Goal: Transaction & Acquisition: Purchase product/service

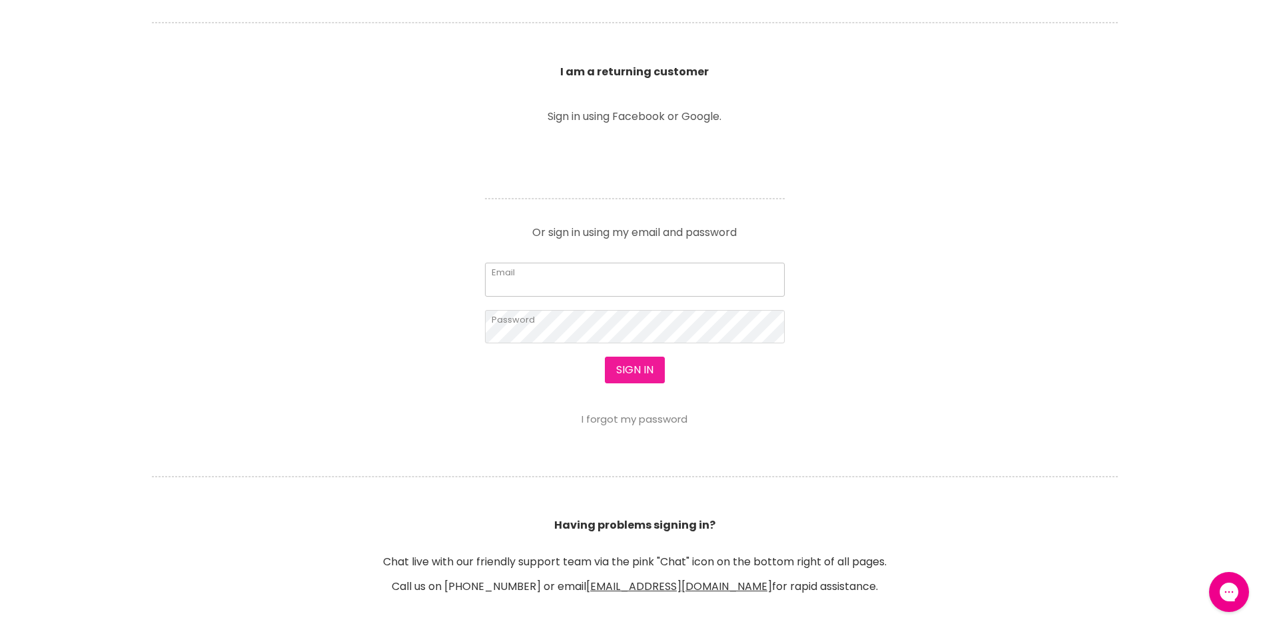
type input "itzbex@gmail.com"
click at [623, 442] on section "Welcome to SalonShop I am a new customer Create a new account for a better shop…" at bounding box center [634, 236] width 1269 height 822
click at [625, 362] on button "Sign in" at bounding box center [635, 370] width 60 height 27
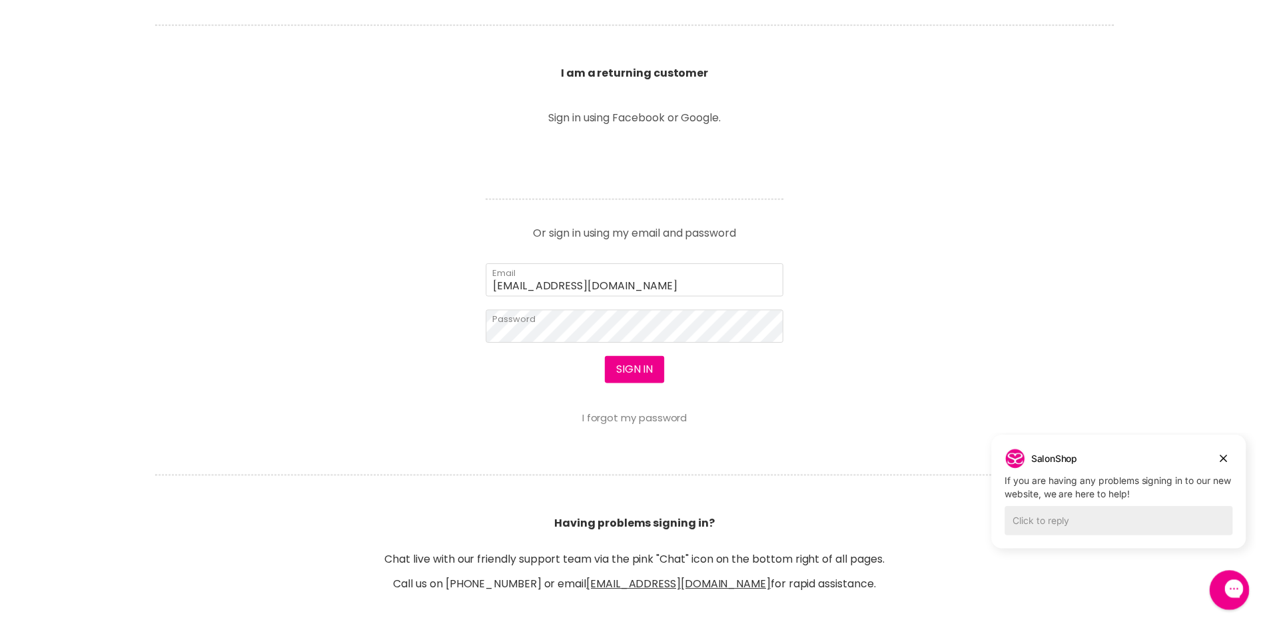
scroll to position [466, 0]
click at [630, 372] on button "Sign in" at bounding box center [635, 370] width 60 height 27
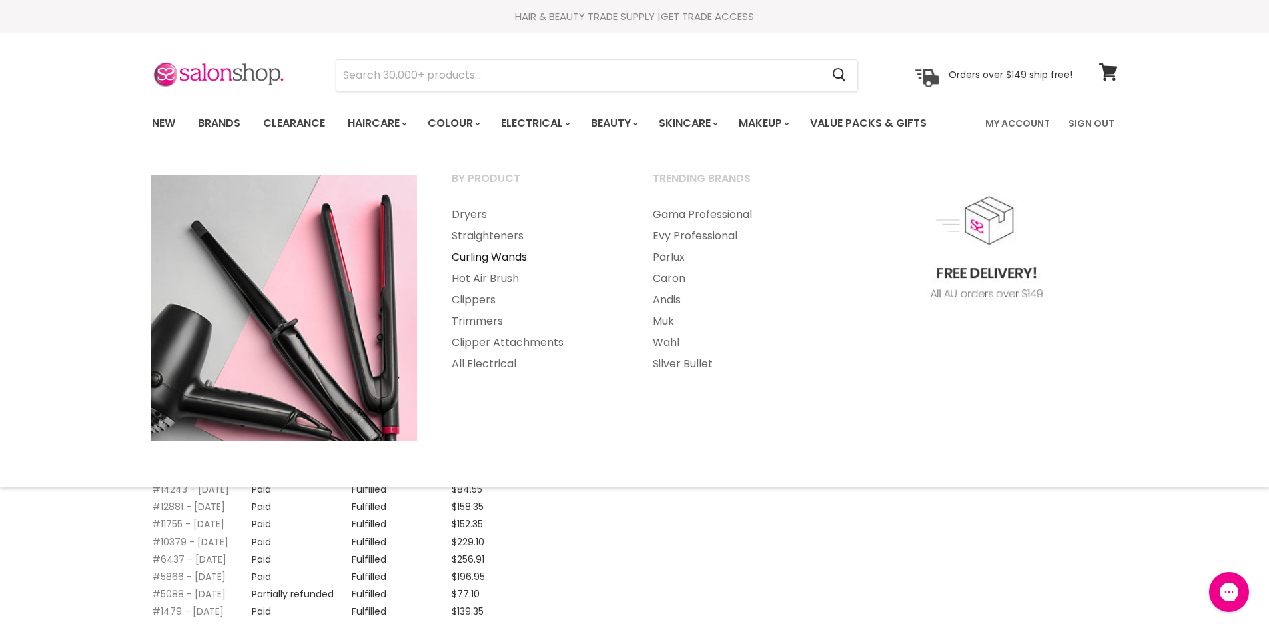
click at [481, 259] on link "Curling Wands" at bounding box center [534, 257] width 199 height 21
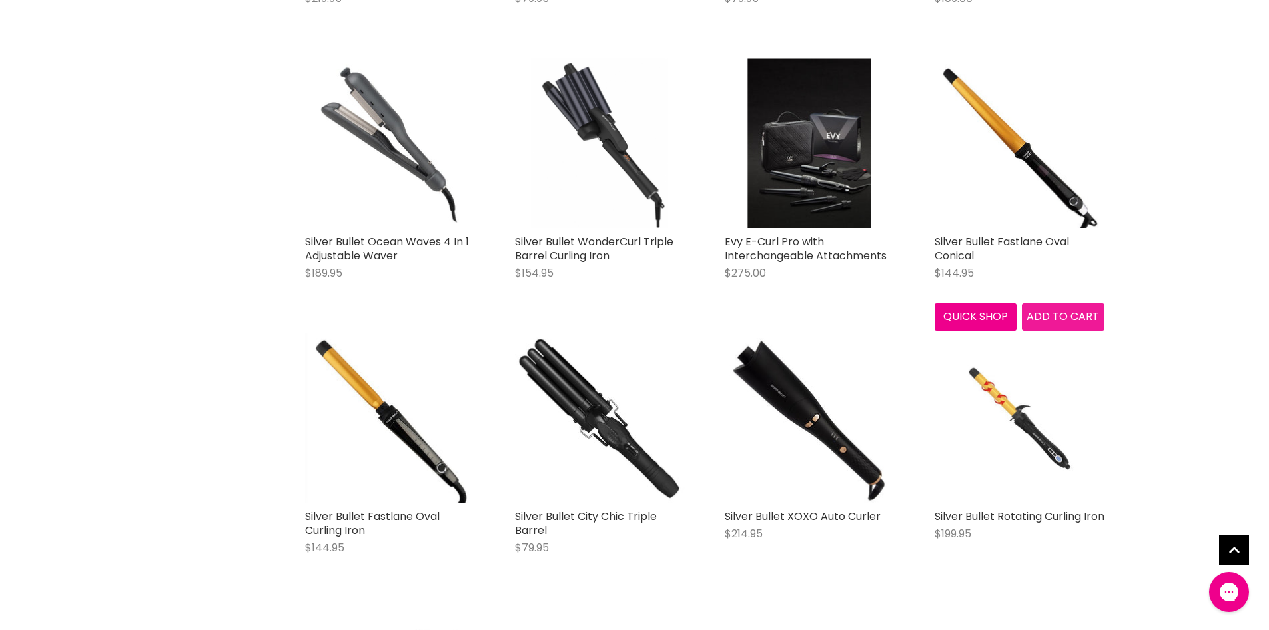
scroll to position [2264, 0]
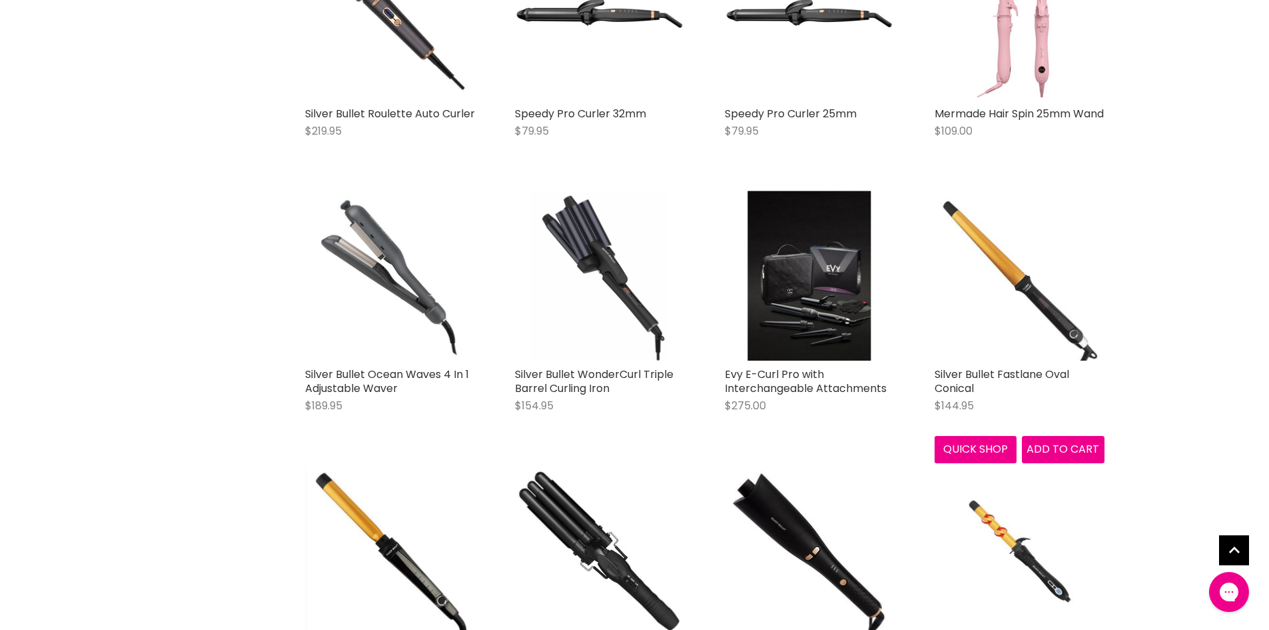
scroll to position [2131, 0]
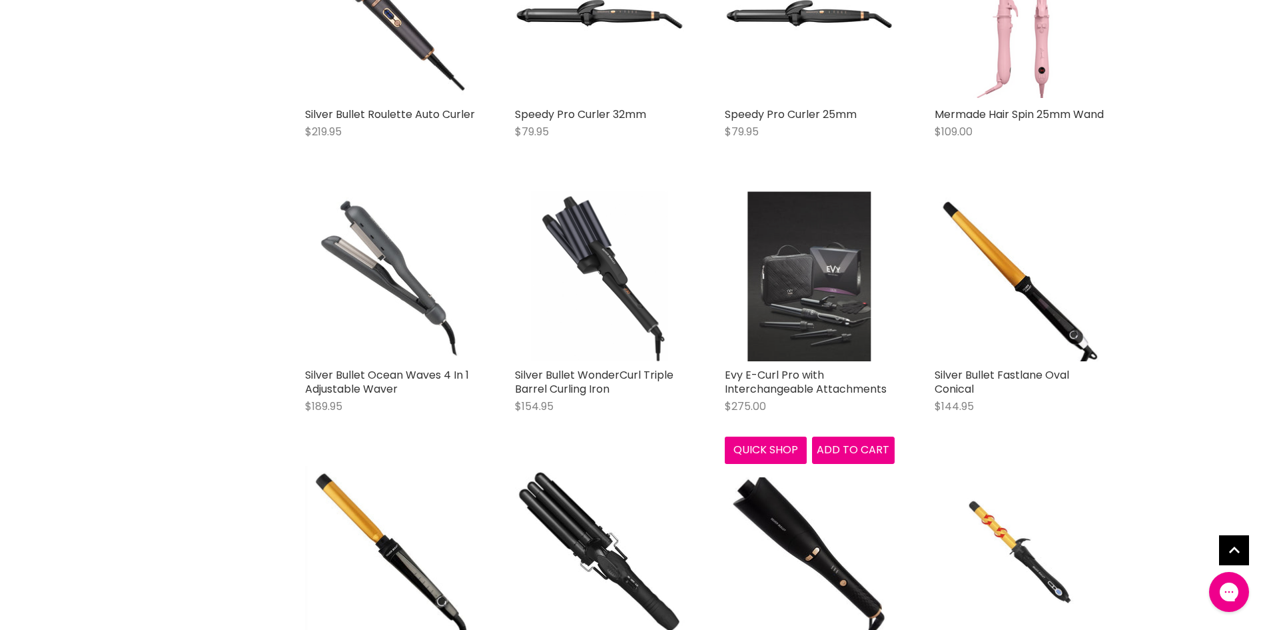
click at [830, 275] on img "Main content" at bounding box center [809, 276] width 123 height 170
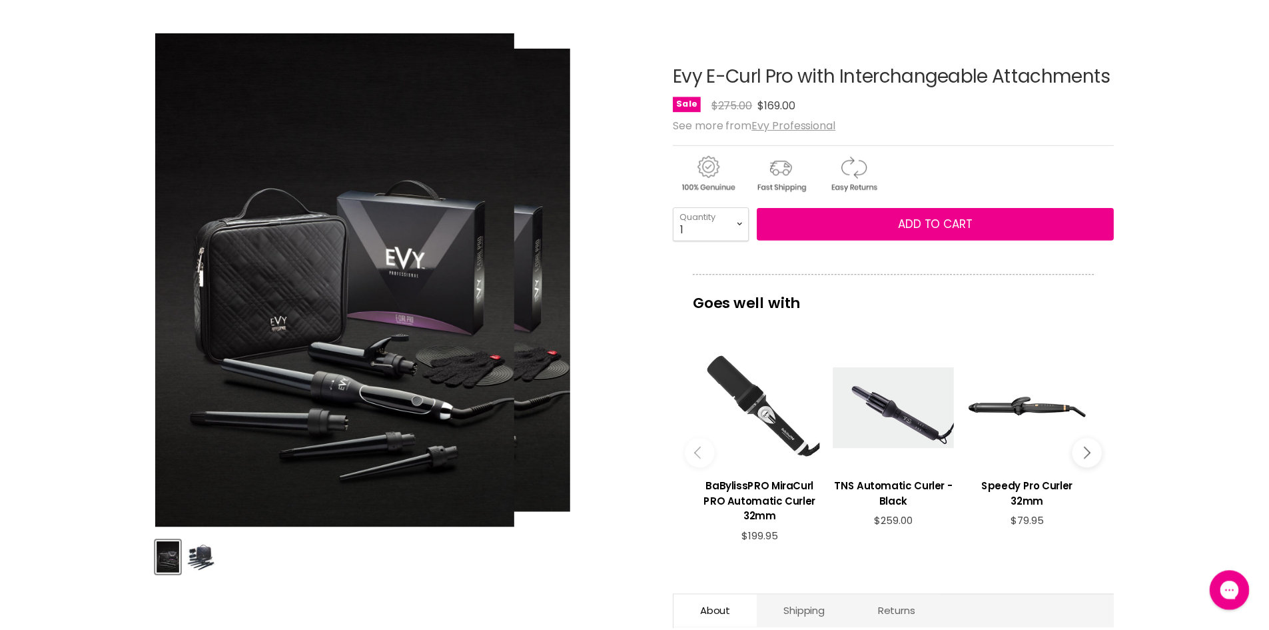
scroll to position [131, 0]
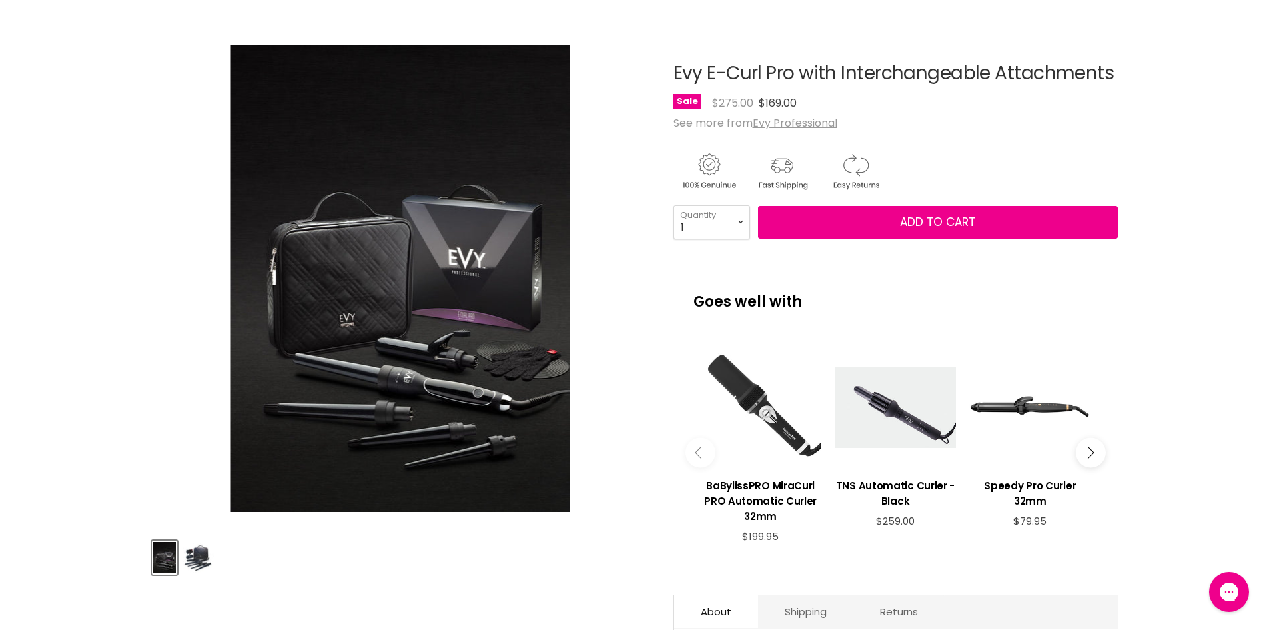
click at [193, 556] on img "Product thumbnails" at bounding box center [198, 557] width 31 height 31
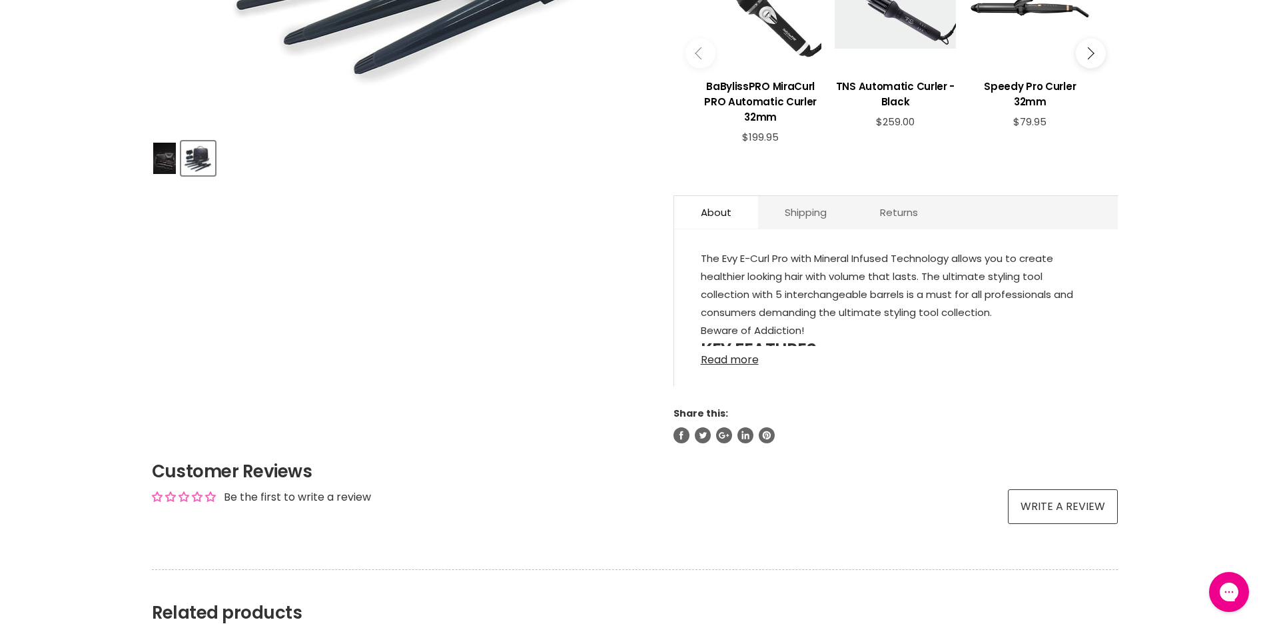
scroll to position [531, 0]
click at [731, 358] on link "Read more" at bounding box center [896, 355] width 390 height 20
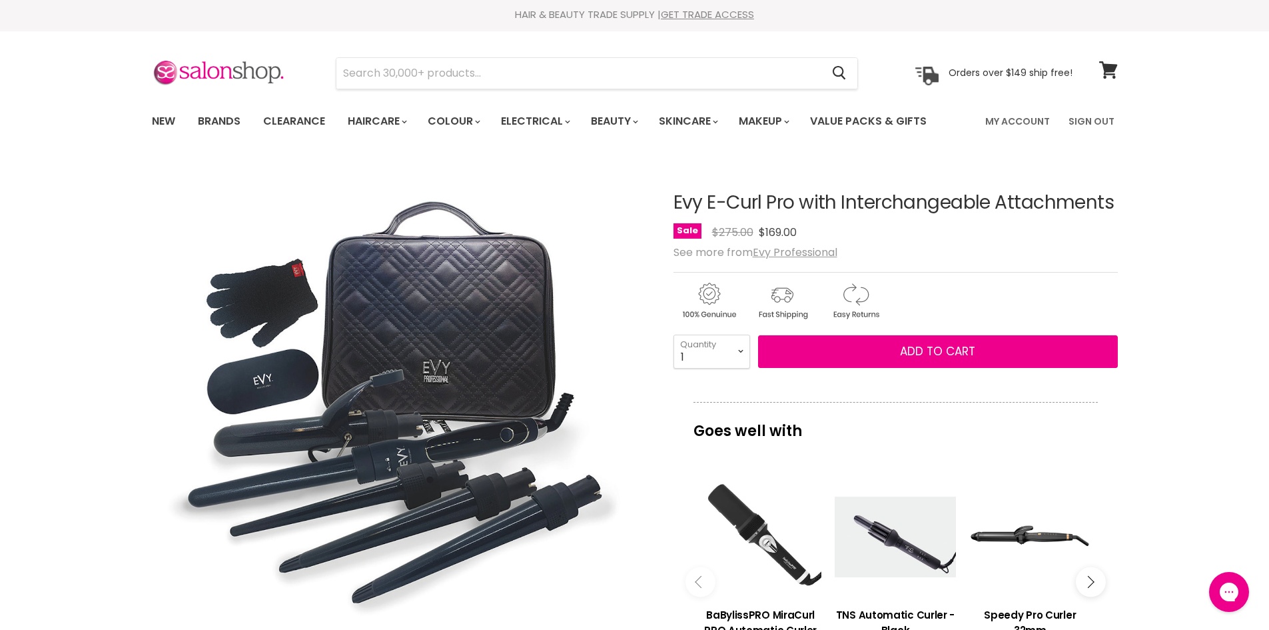
scroll to position [0, 0]
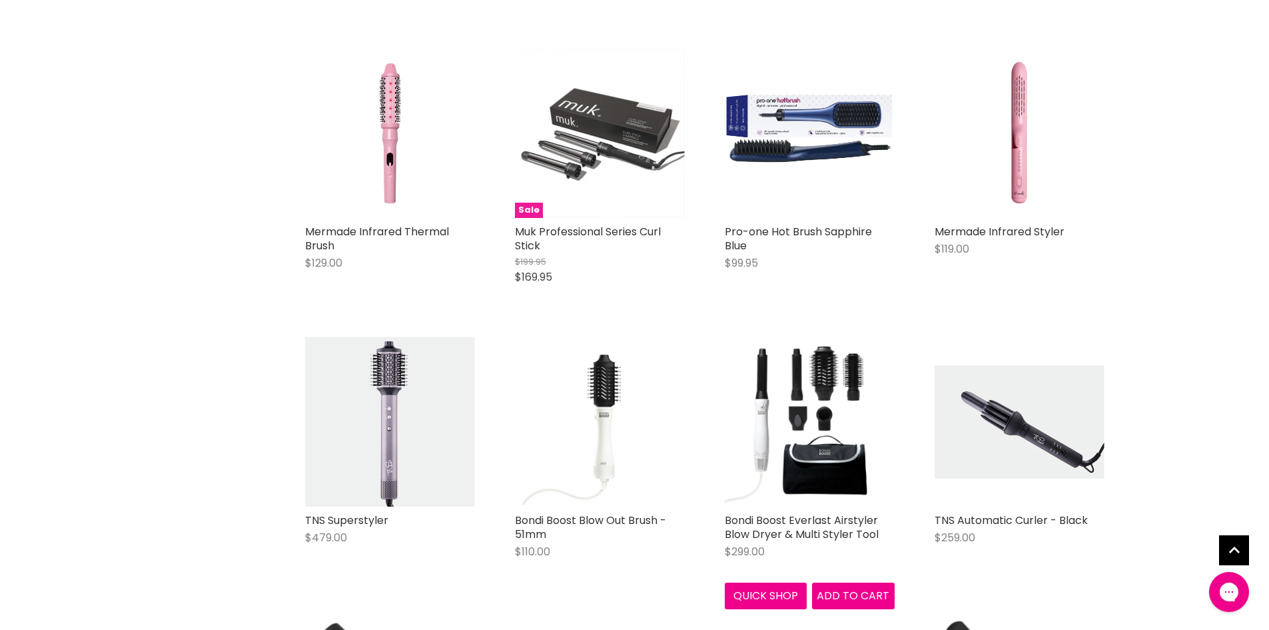
scroll to position [597, 0]
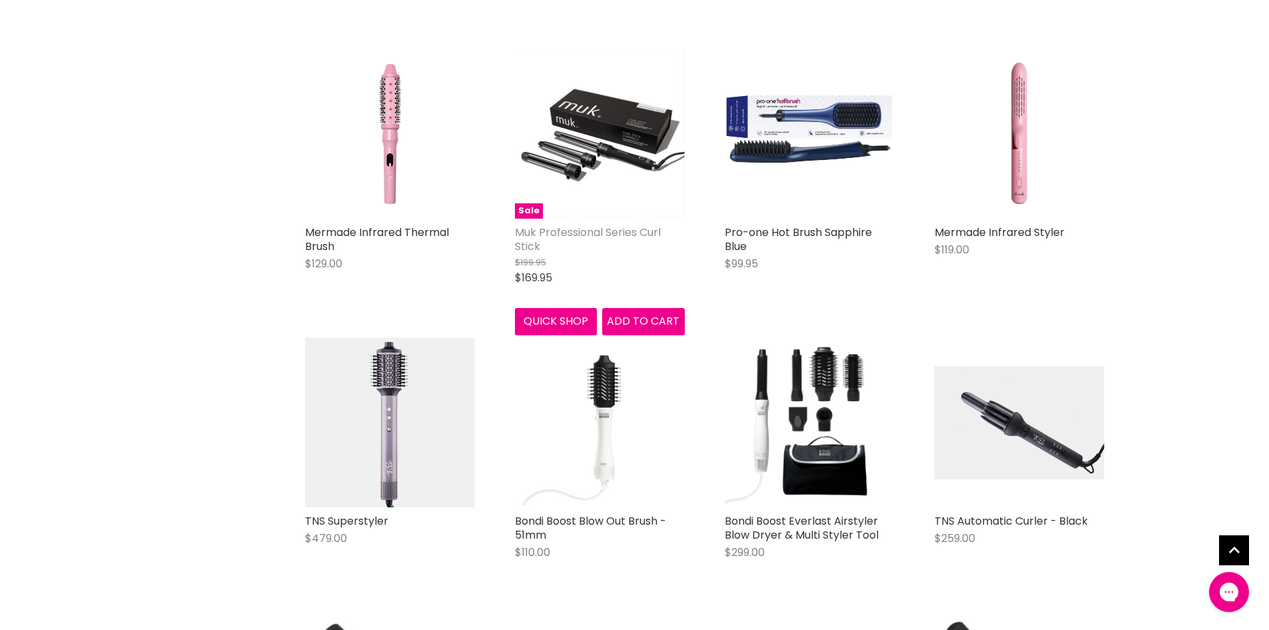
click at [598, 231] on link "Muk Professional Series Curl Stick" at bounding box center [588, 239] width 146 height 29
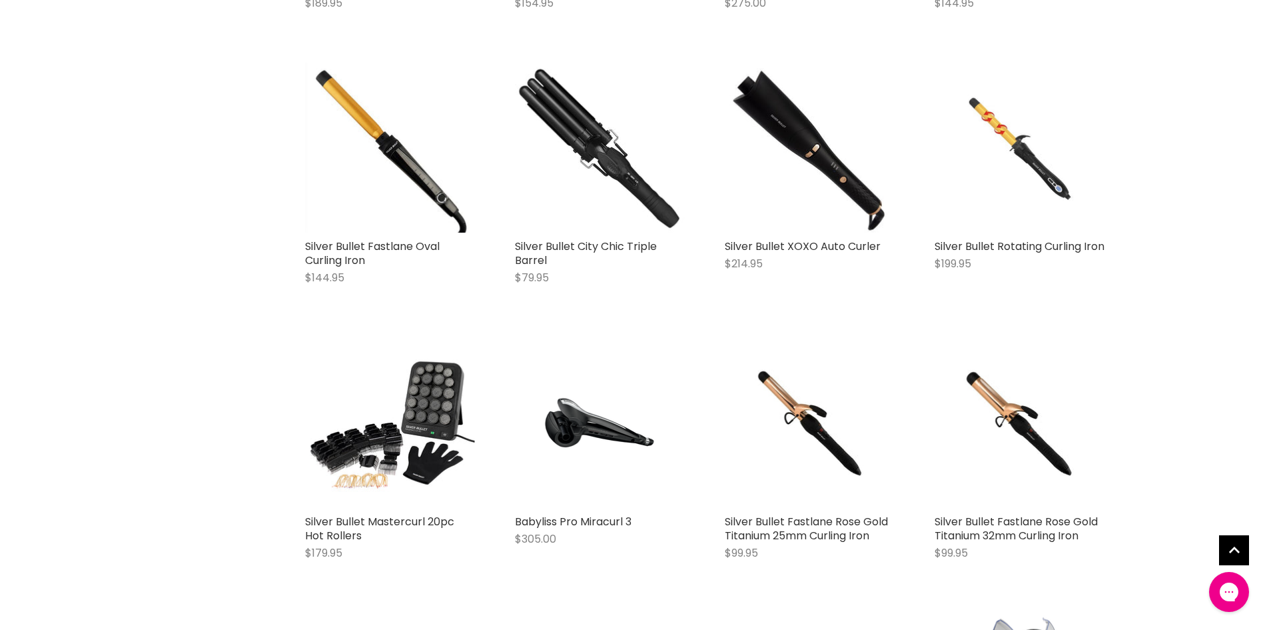
scroll to position [2535, 0]
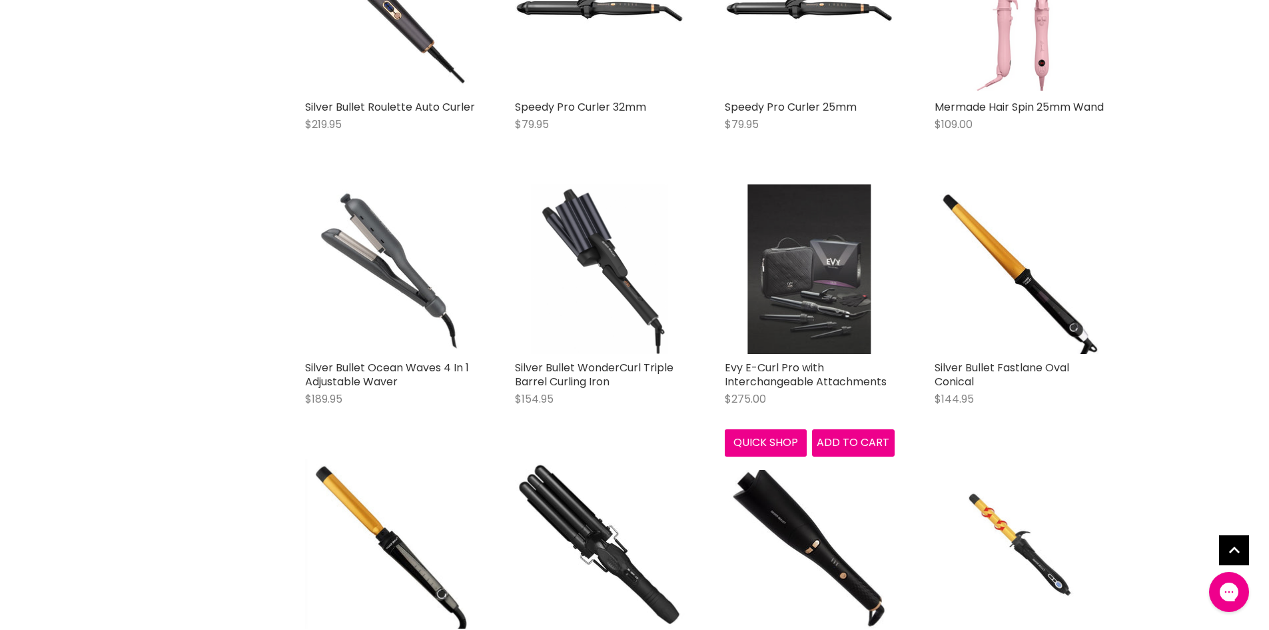
click at [831, 264] on img "Main content" at bounding box center [809, 269] width 123 height 170
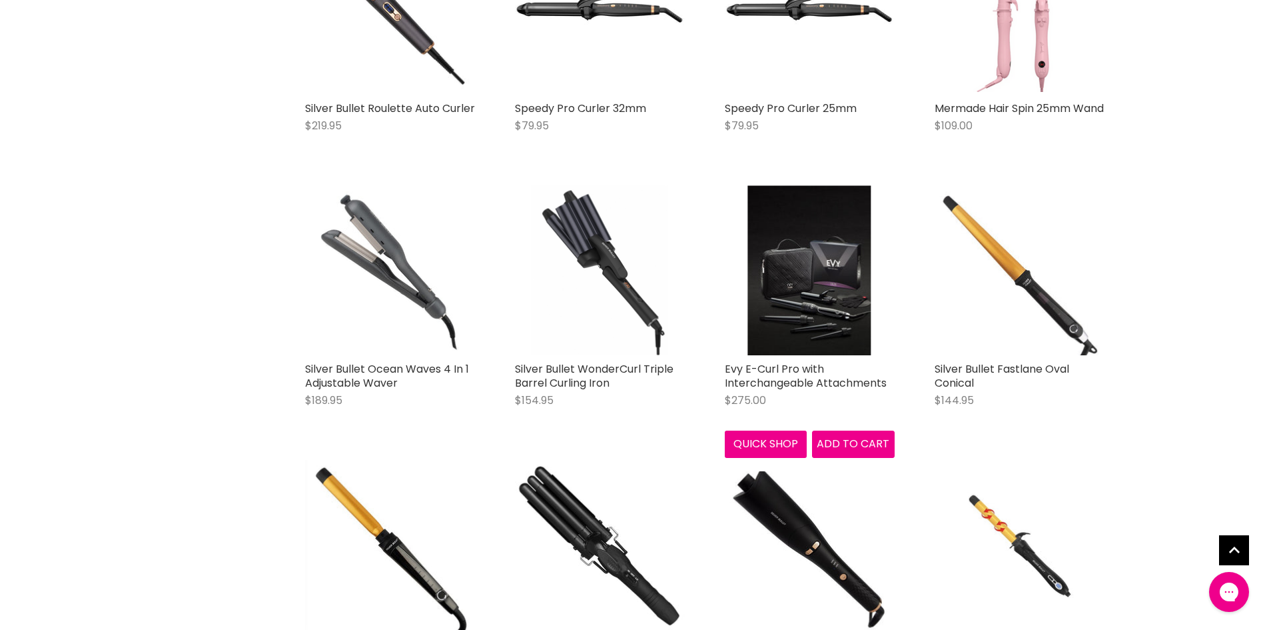
scroll to position [2136, 0]
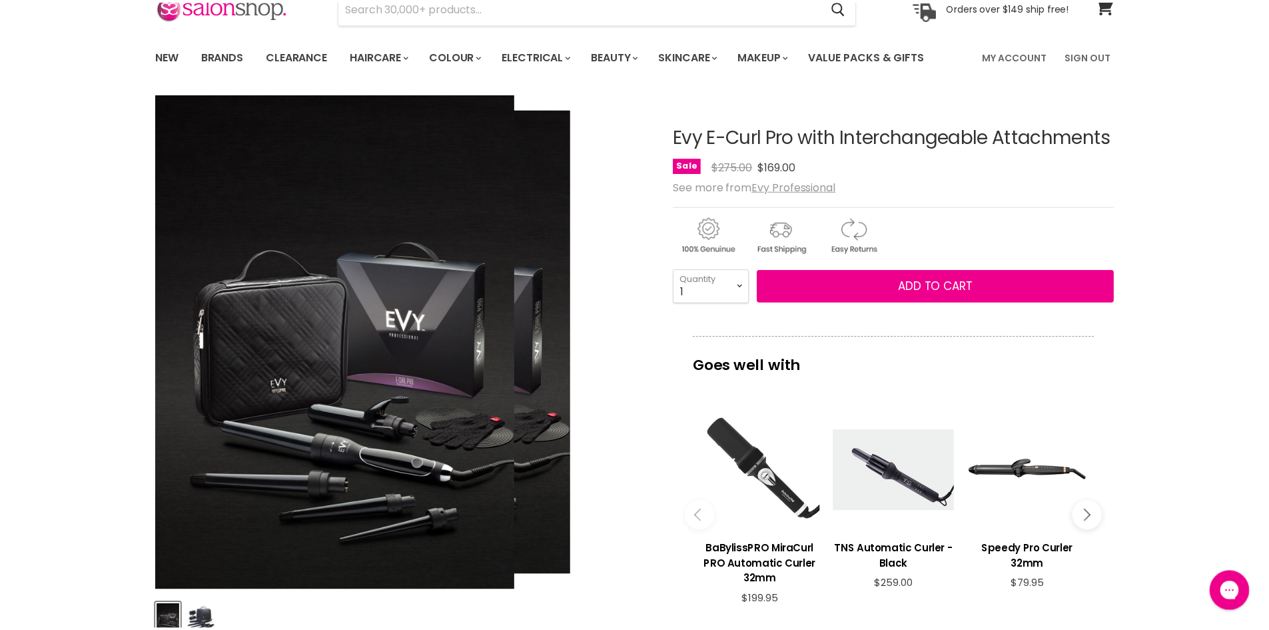
scroll to position [71, 0]
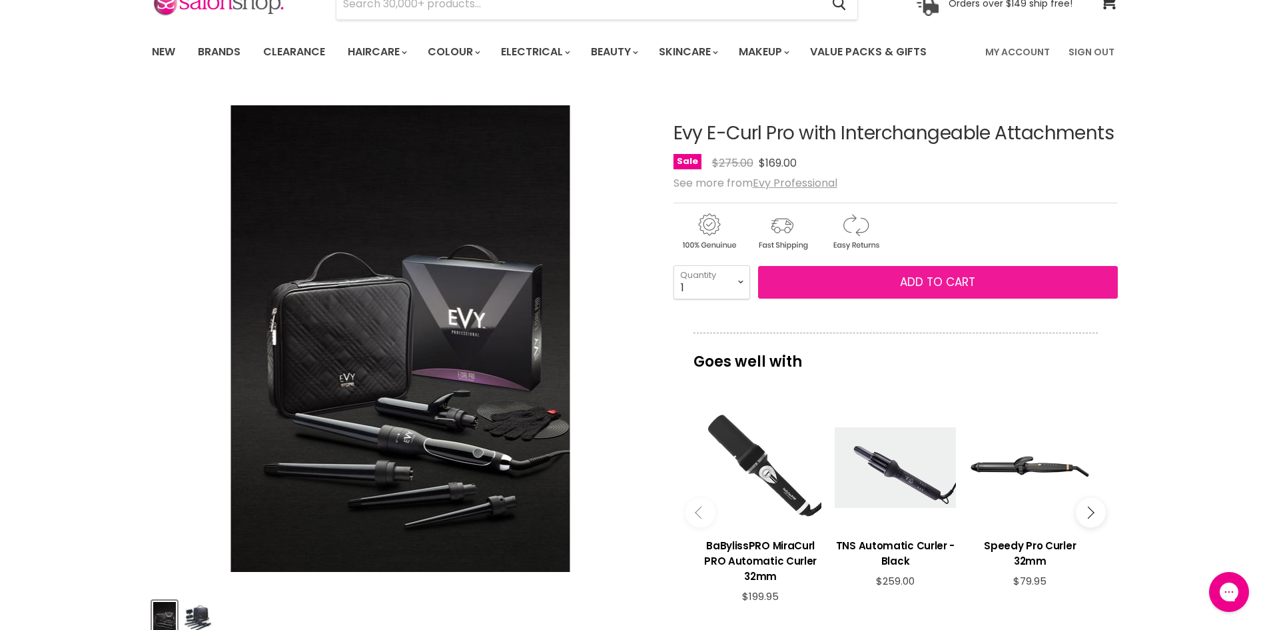
click at [926, 279] on span "Add to cart" at bounding box center [937, 282] width 75 height 16
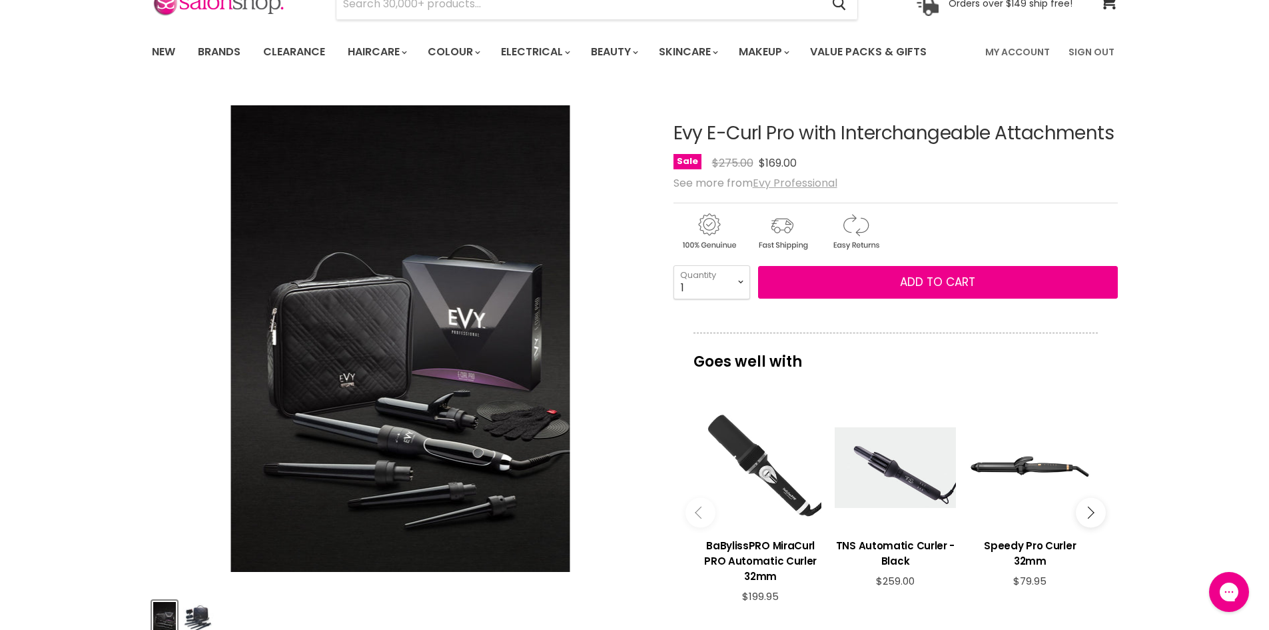
click at [800, 183] on u "Evy Professional" at bounding box center [795, 182] width 85 height 15
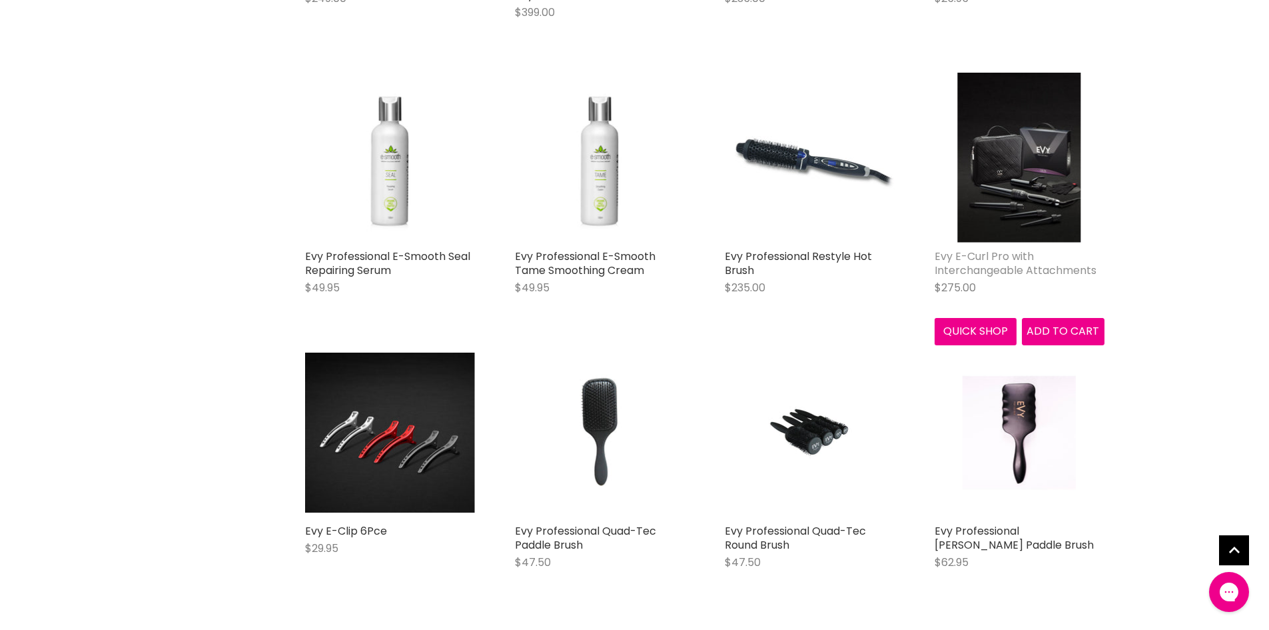
scroll to position [666, 0]
click at [1032, 275] on link "Evy E-Curl Pro with Interchangeable Attachments" at bounding box center [1016, 262] width 162 height 29
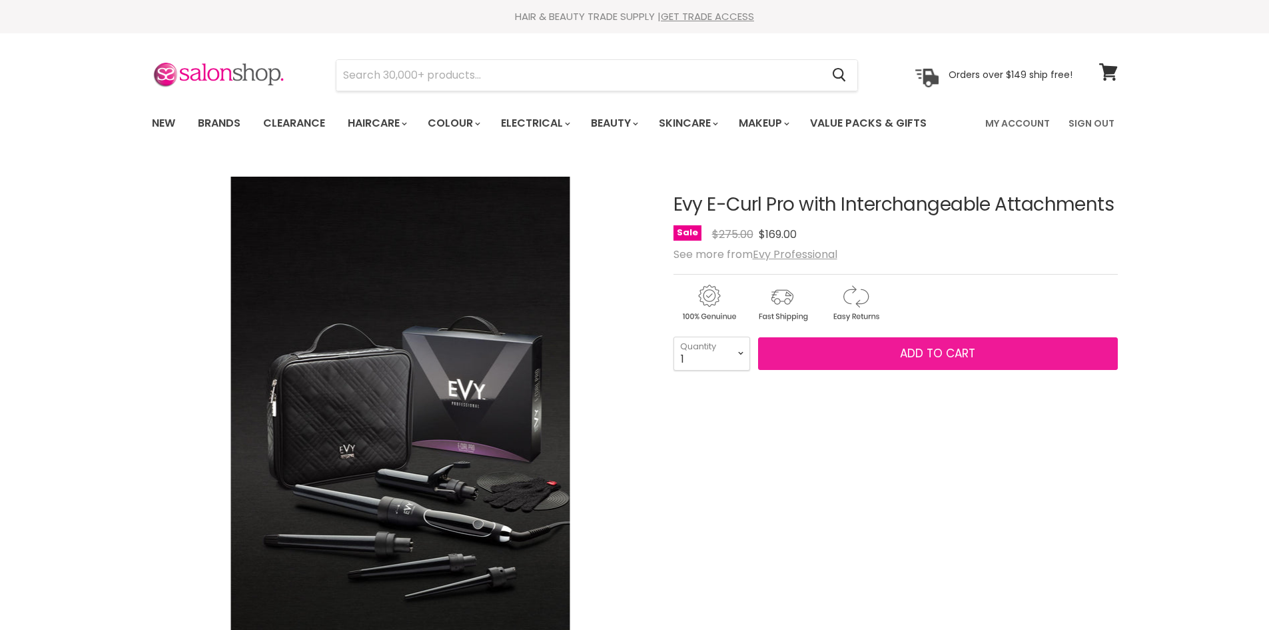
click at [968, 359] on span "Add to cart" at bounding box center [937, 353] width 75 height 16
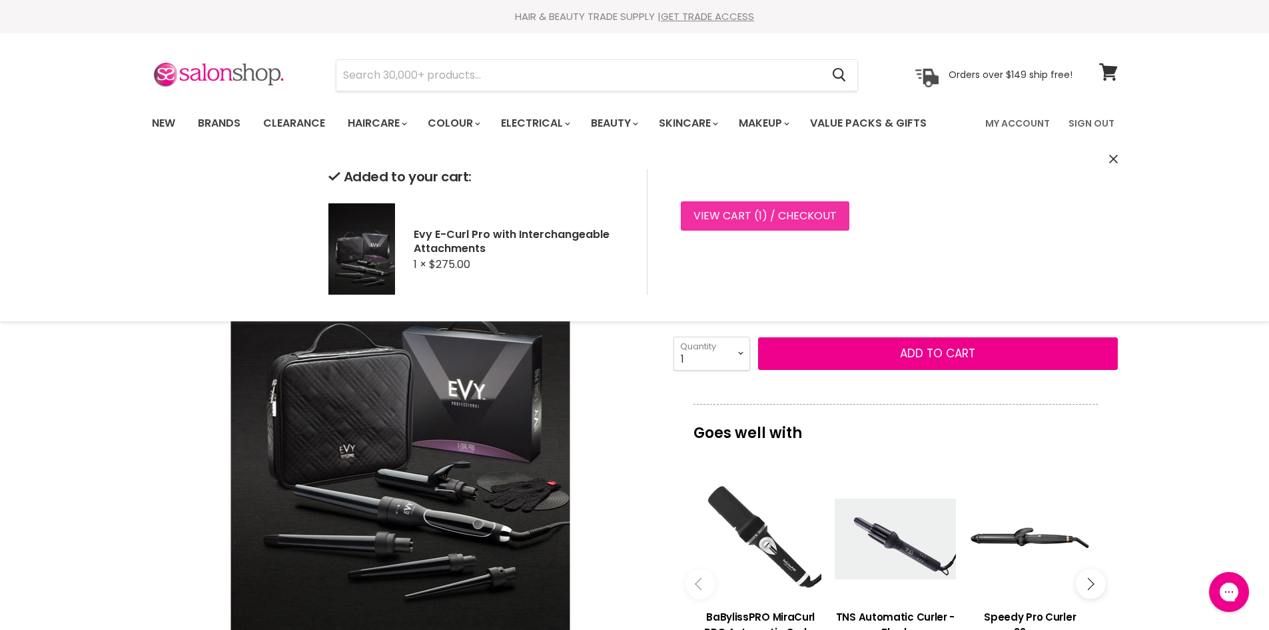
click at [740, 214] on link "View cart ( 1 ) / Checkout" at bounding box center [765, 215] width 169 height 29
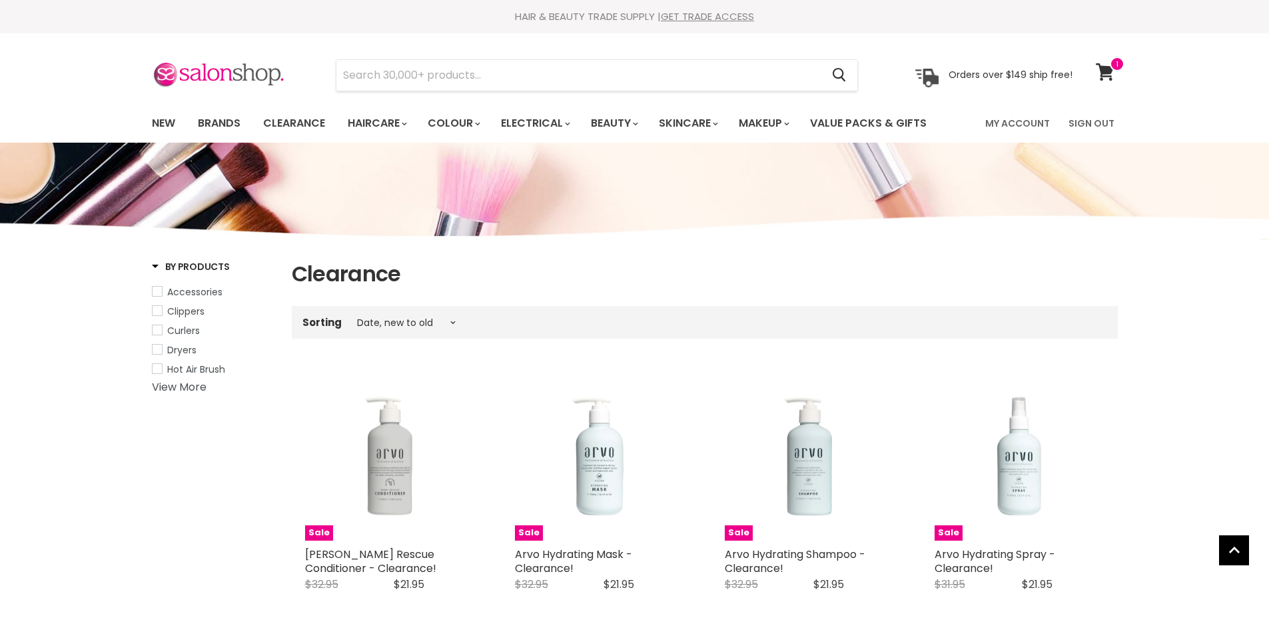
select select "created-descending"
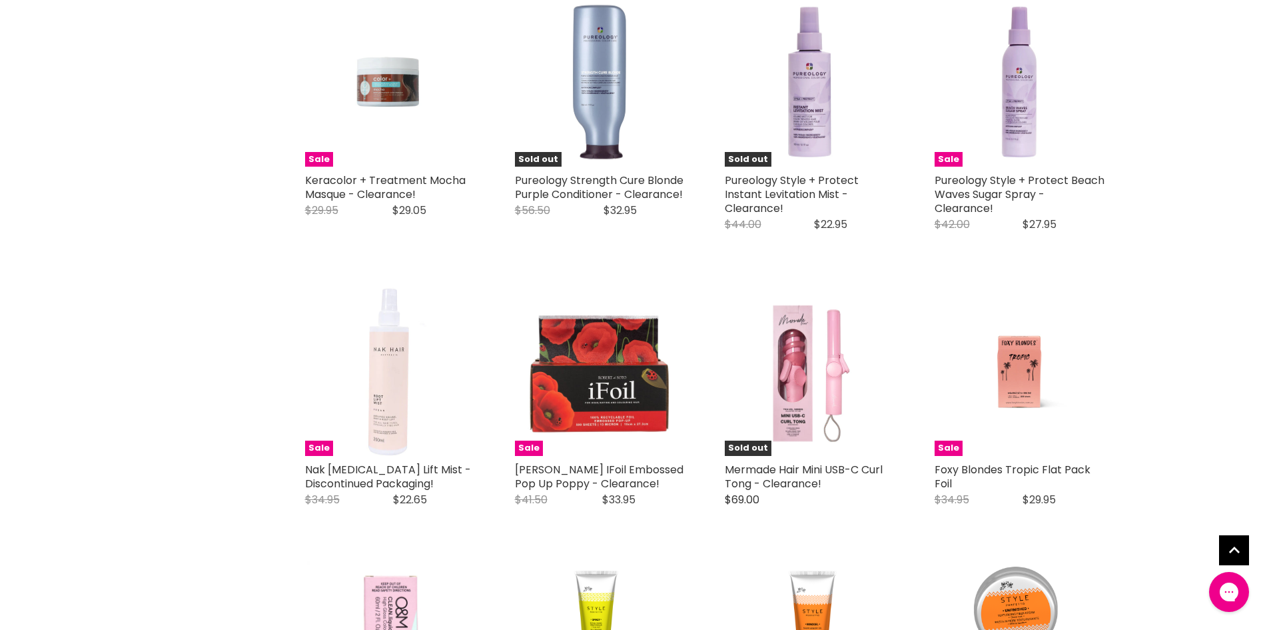
scroll to position [2864, 0]
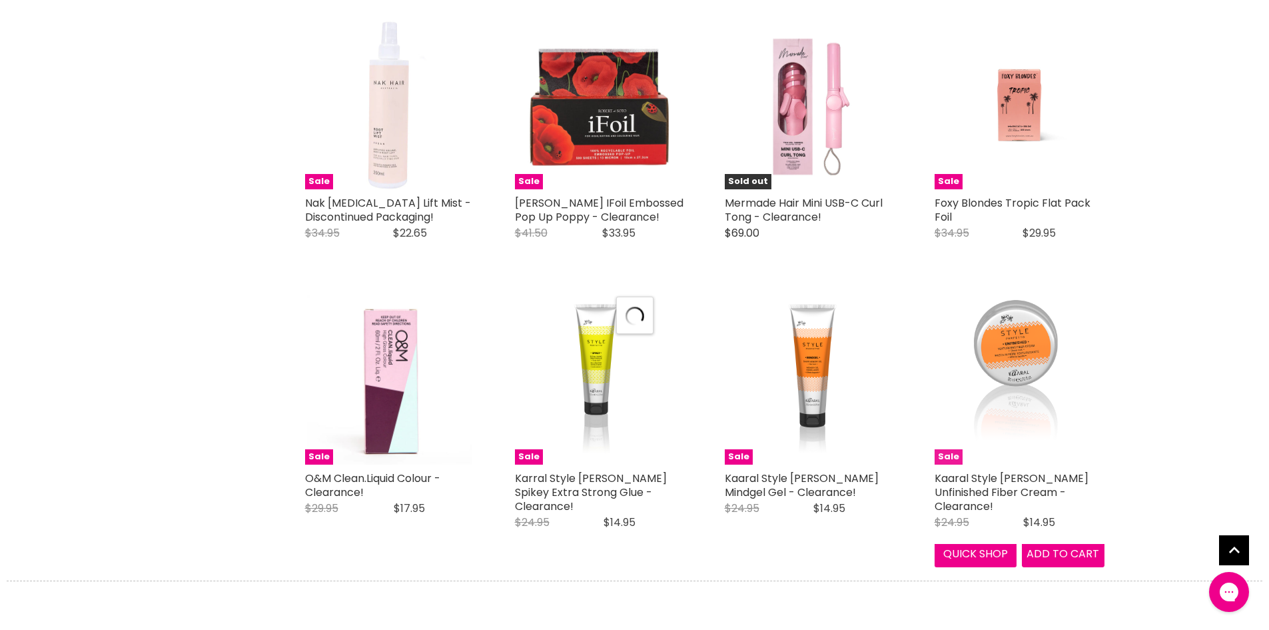
scroll to position [3131, 0]
select select "created-descending"
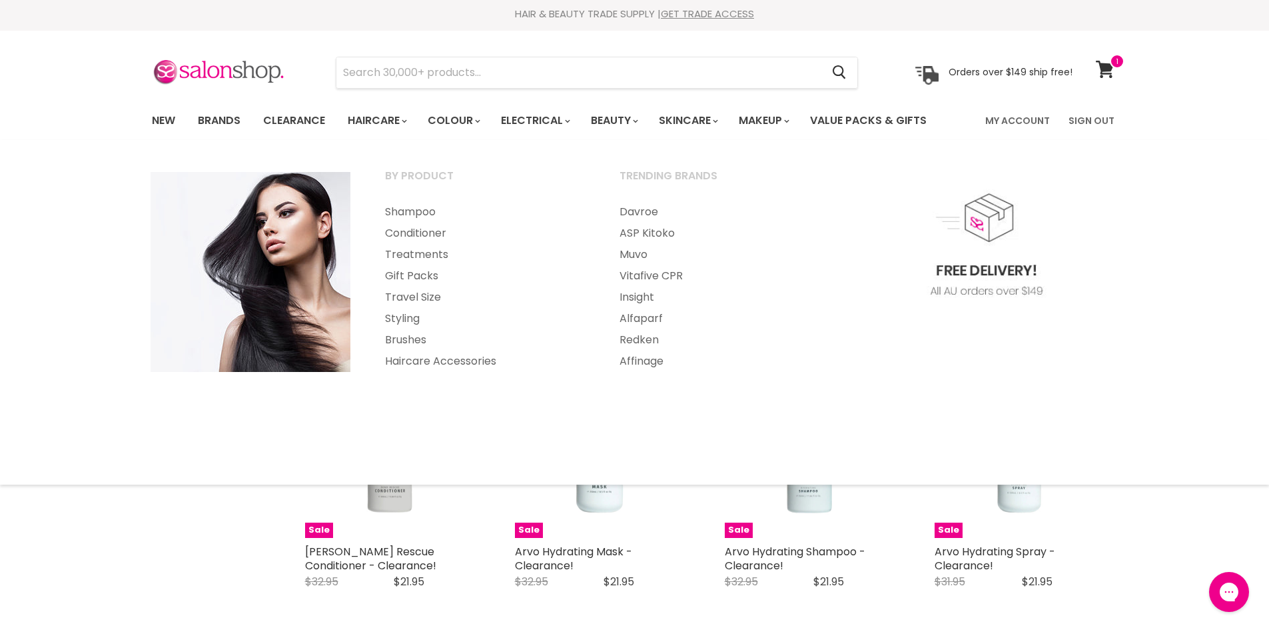
scroll to position [0, 0]
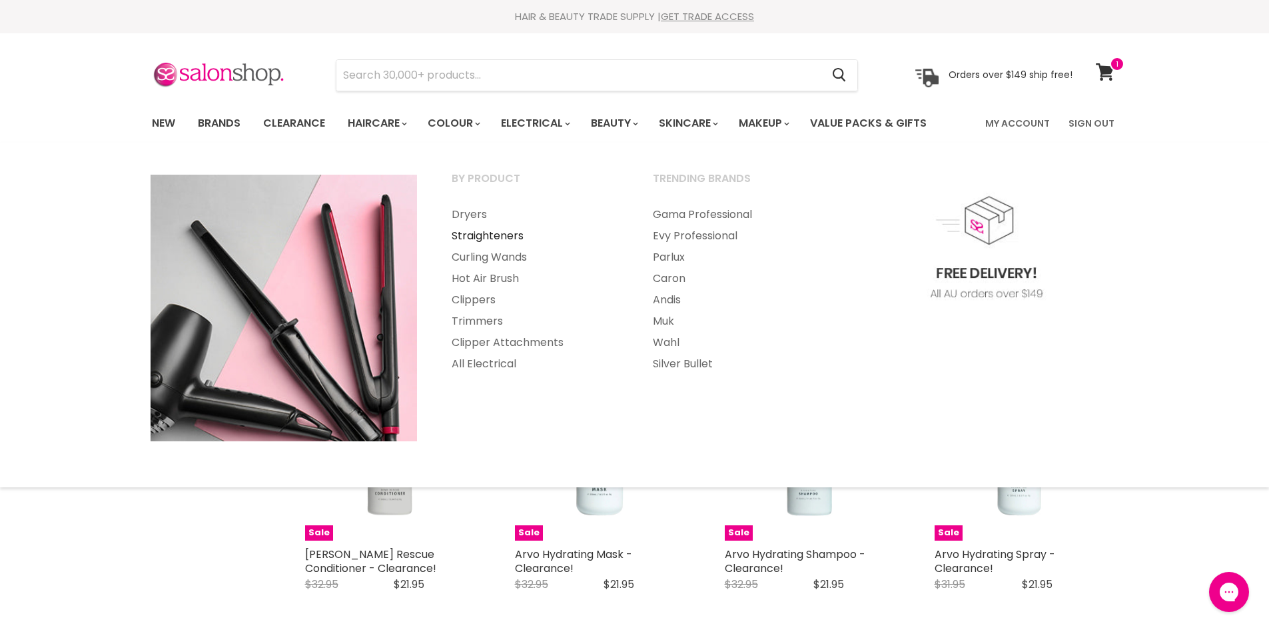
click at [491, 235] on link "Straighteners" at bounding box center [534, 235] width 199 height 21
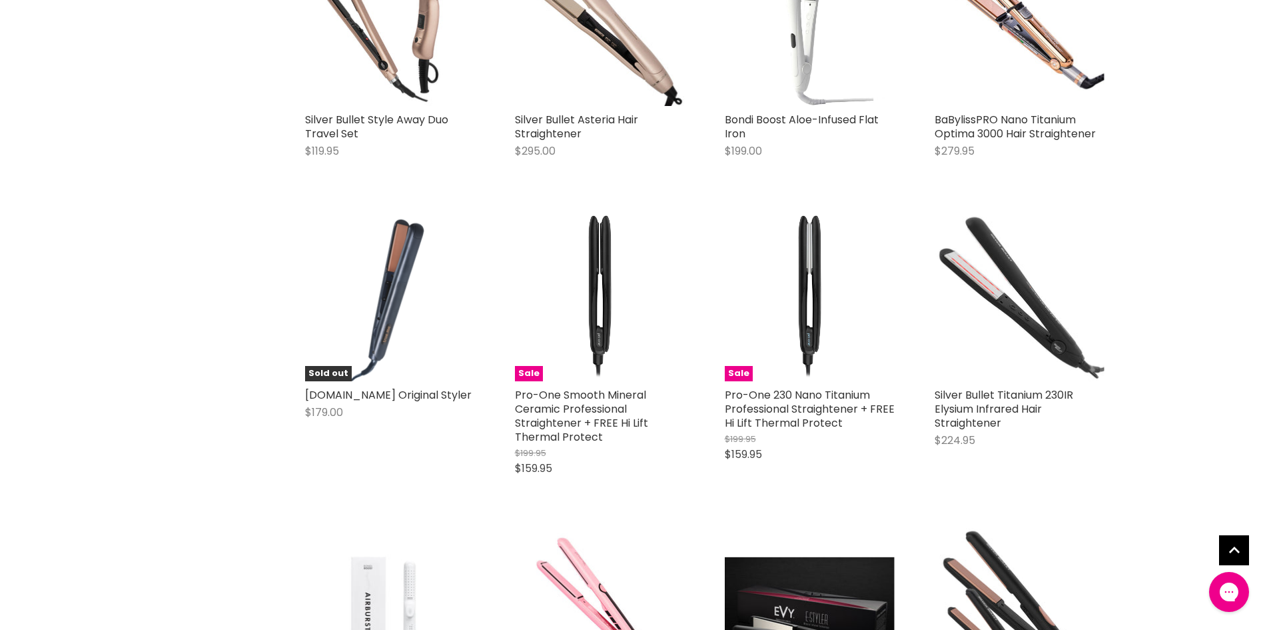
scroll to position [999, 0]
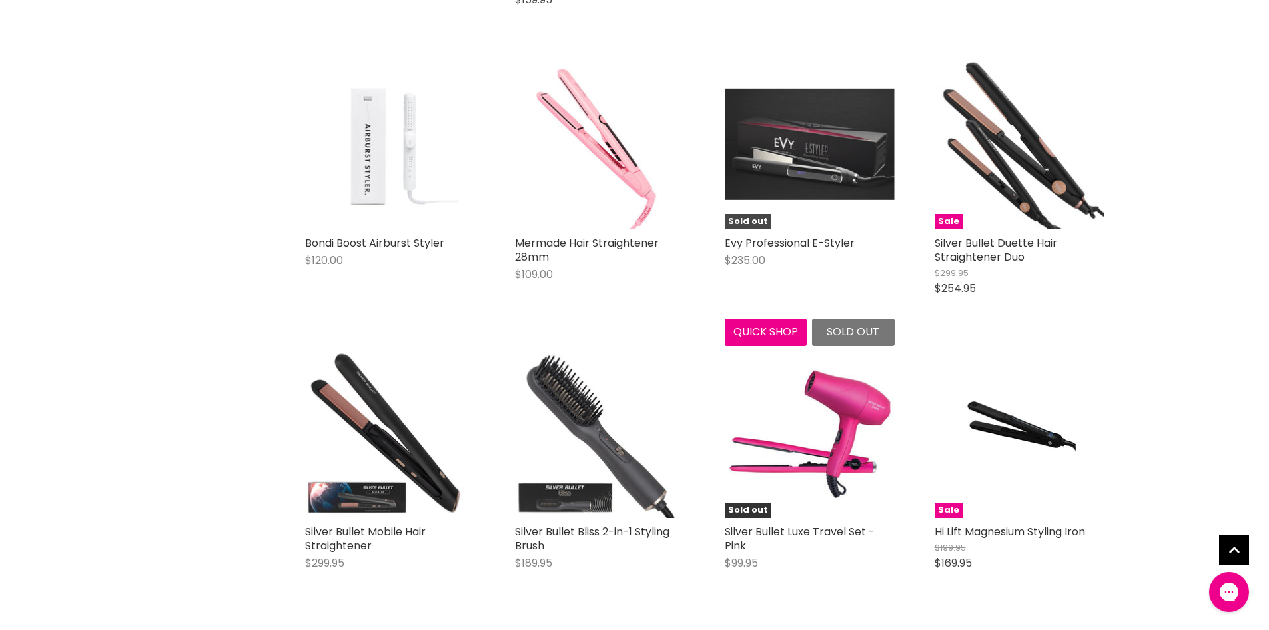
click at [800, 161] on img "Main content" at bounding box center [810, 144] width 170 height 111
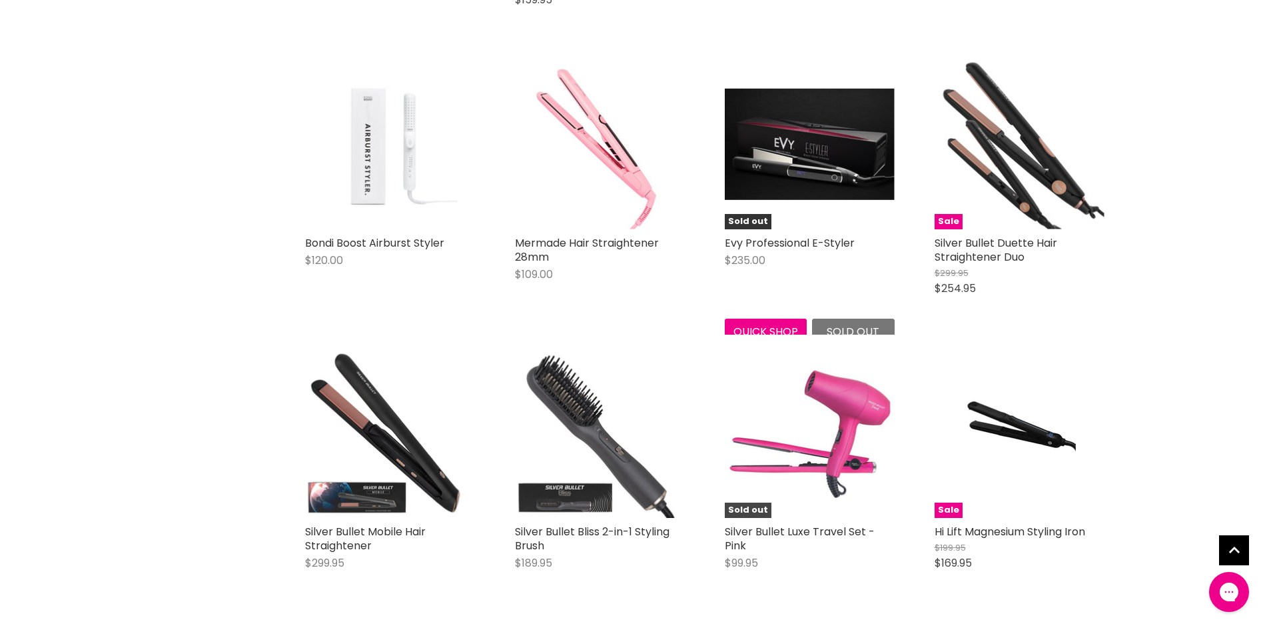
scroll to position [1466, 0]
